Goal: Information Seeking & Learning: Find specific fact

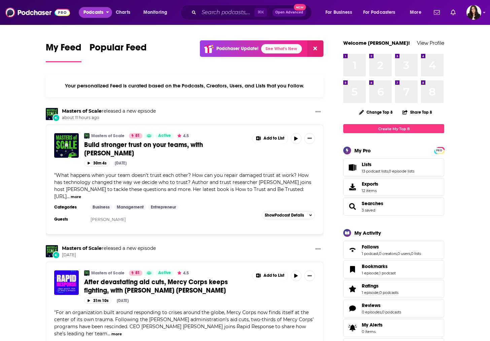
click at [86, 15] on span "Podcasts" at bounding box center [93, 12] width 20 height 9
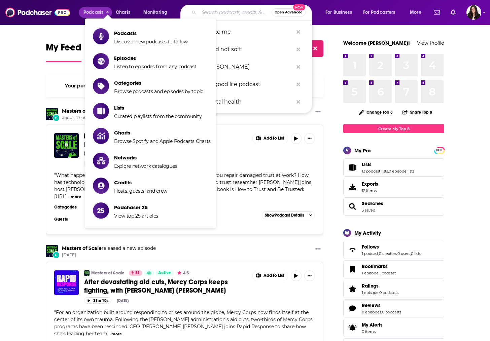
click at [245, 13] on input "Search podcasts, credits, & more..." at bounding box center [235, 12] width 73 height 11
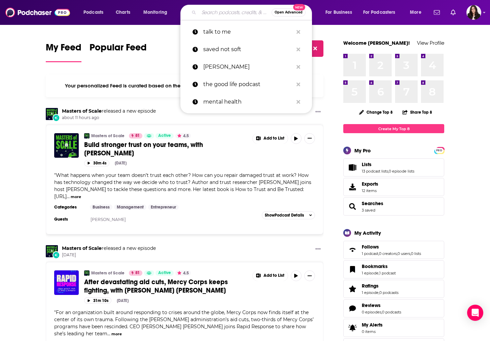
paste input "How I Built This"
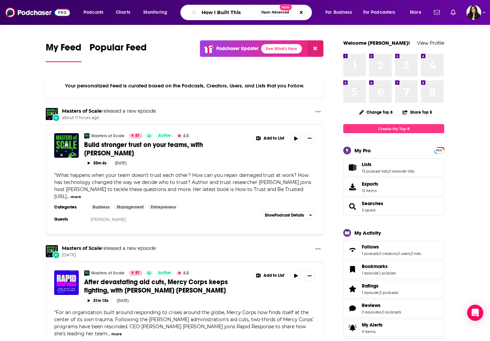
type input "How I Built This"
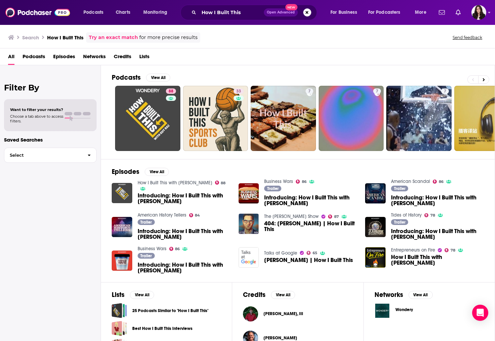
click at [183, 183] on link "How I Built This with [PERSON_NAME]" at bounding box center [175, 183] width 75 height 6
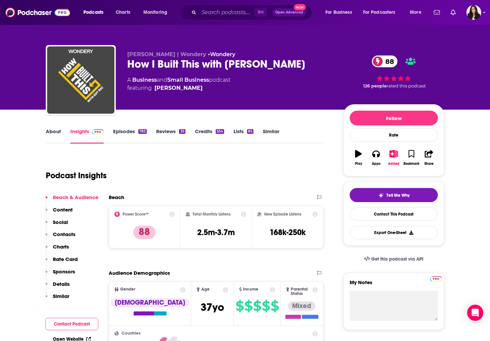
click at [60, 211] on p "Content" at bounding box center [63, 209] width 20 height 6
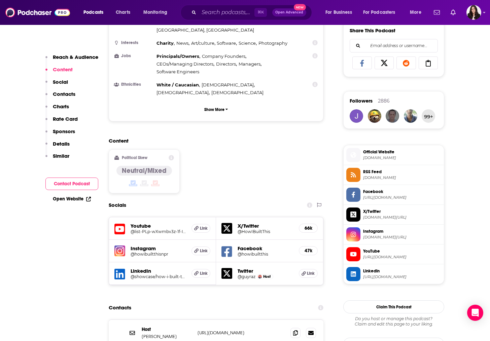
scroll to position [428, 0]
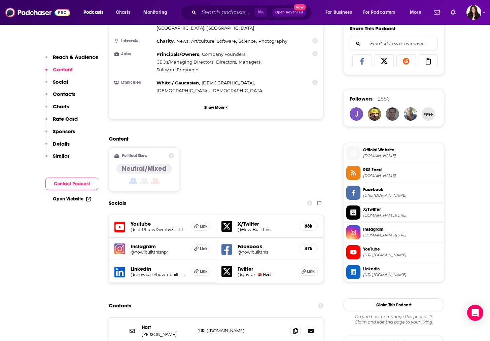
click at [66, 97] on button "Contacts" at bounding box center [60, 97] width 30 height 12
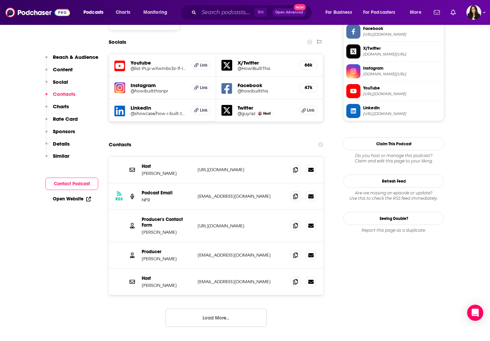
scroll to position [592, 0]
